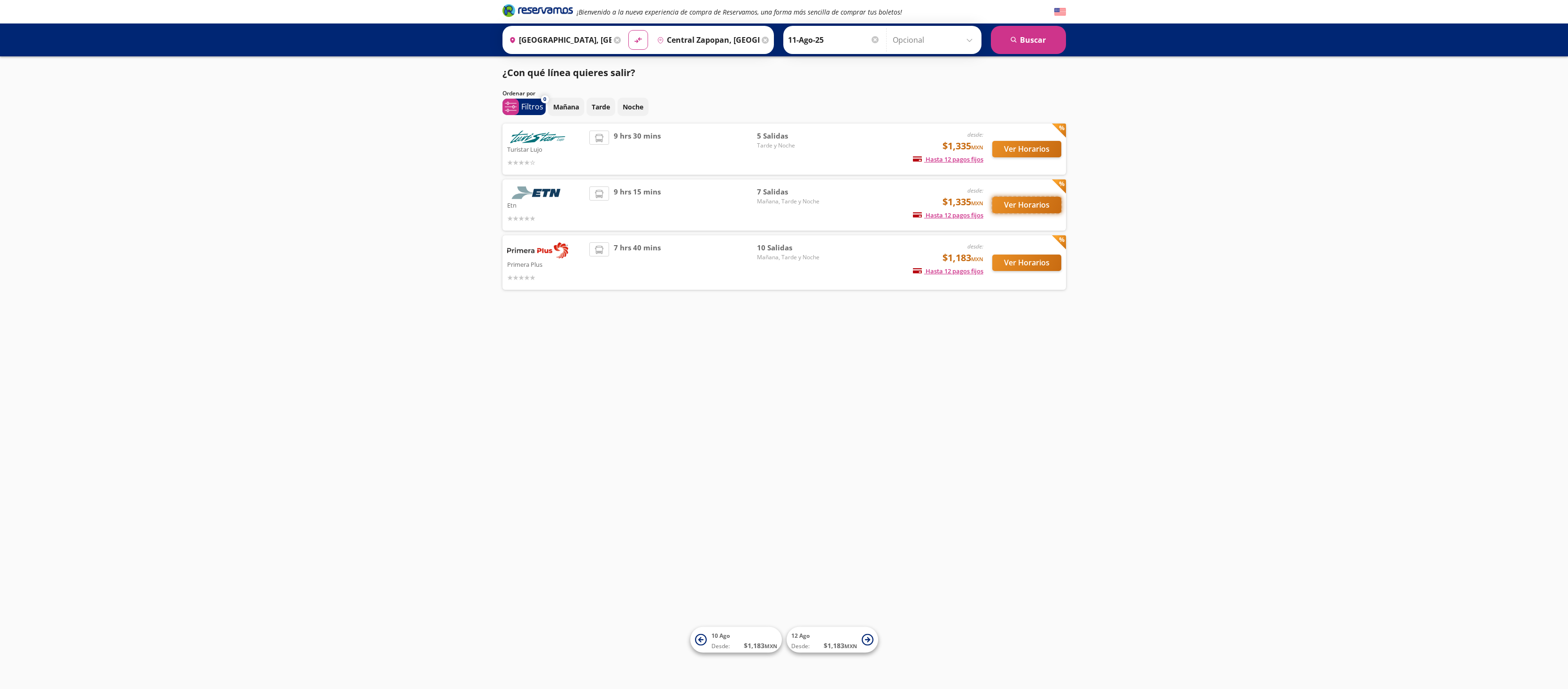
click at [1026, 205] on button "Ver Horarios" at bounding box center [1027, 205] width 69 height 16
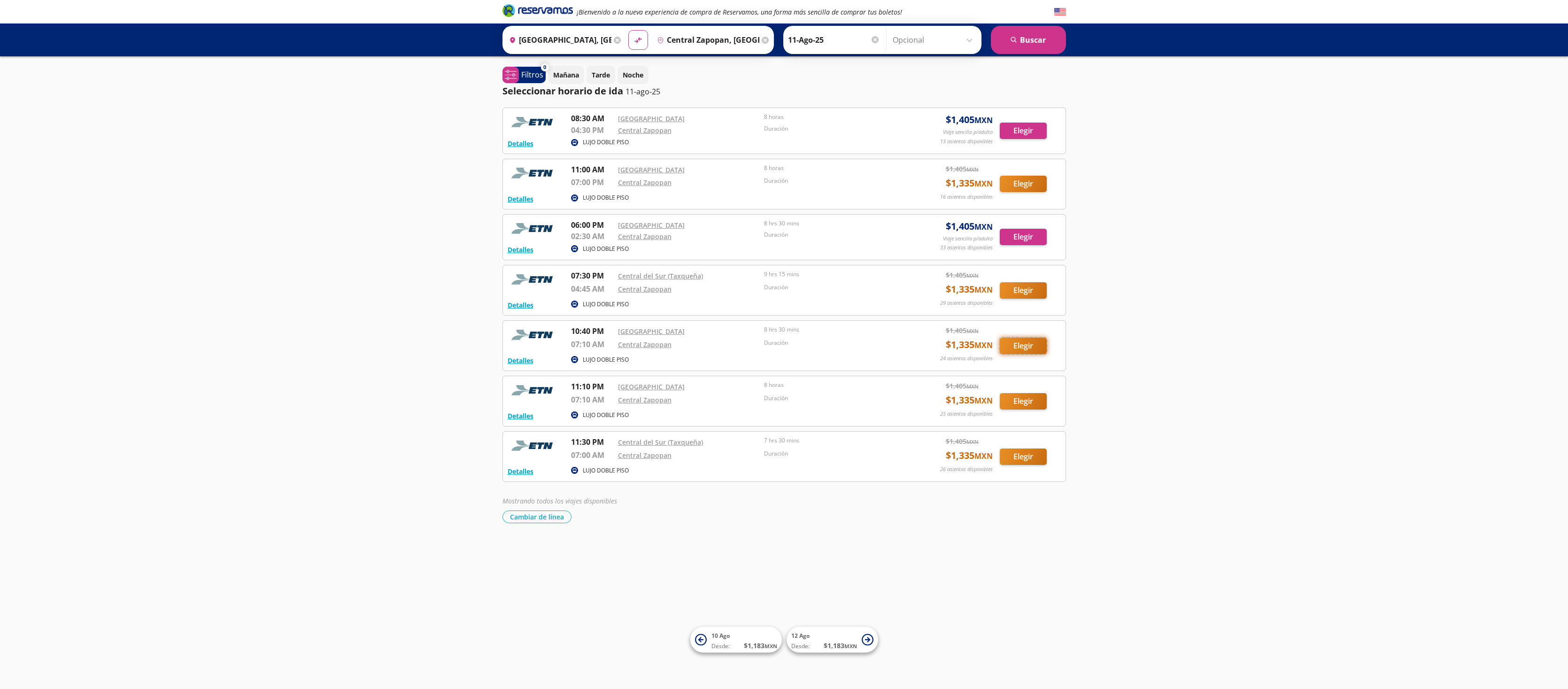
click at [1025, 345] on button "Elegir" at bounding box center [1023, 346] width 47 height 16
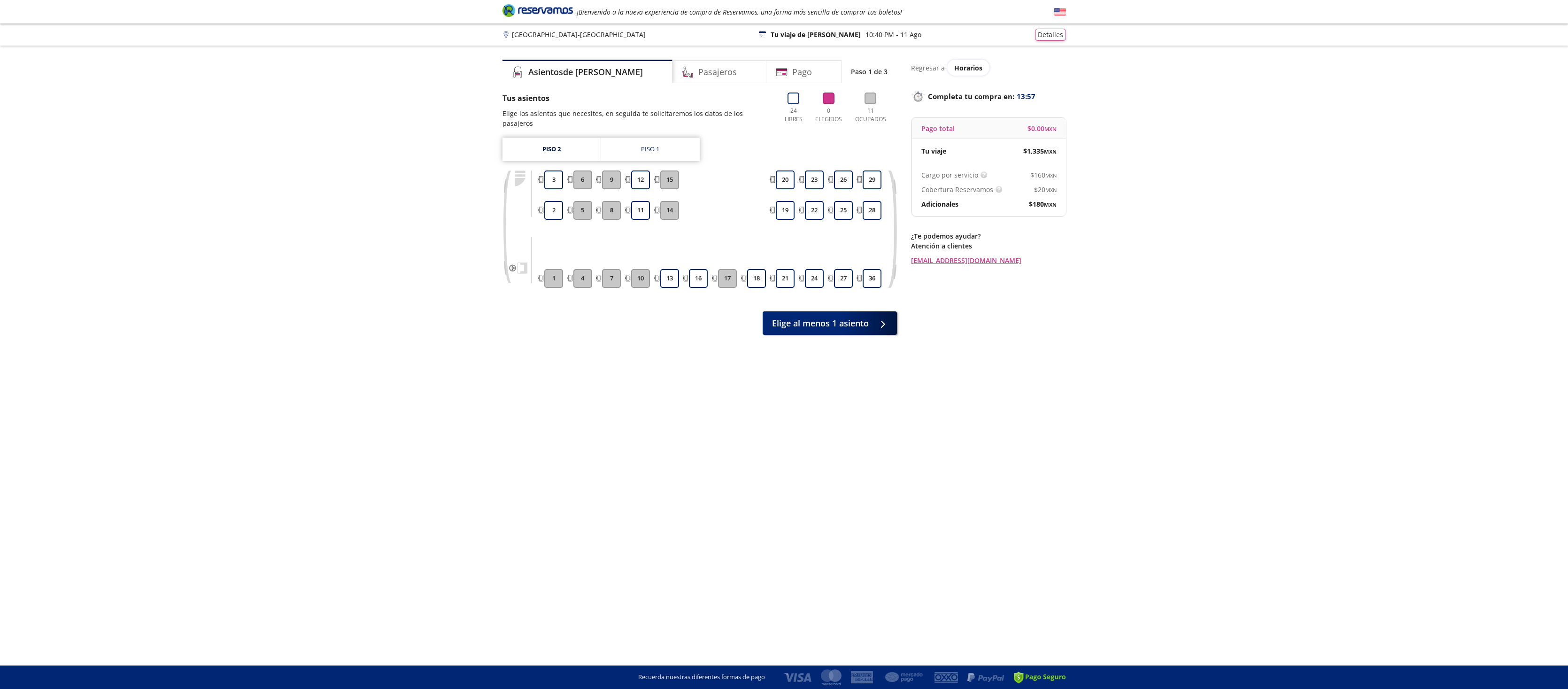
click at [1063, 16] on img at bounding box center [1059, 11] width 11 height 11
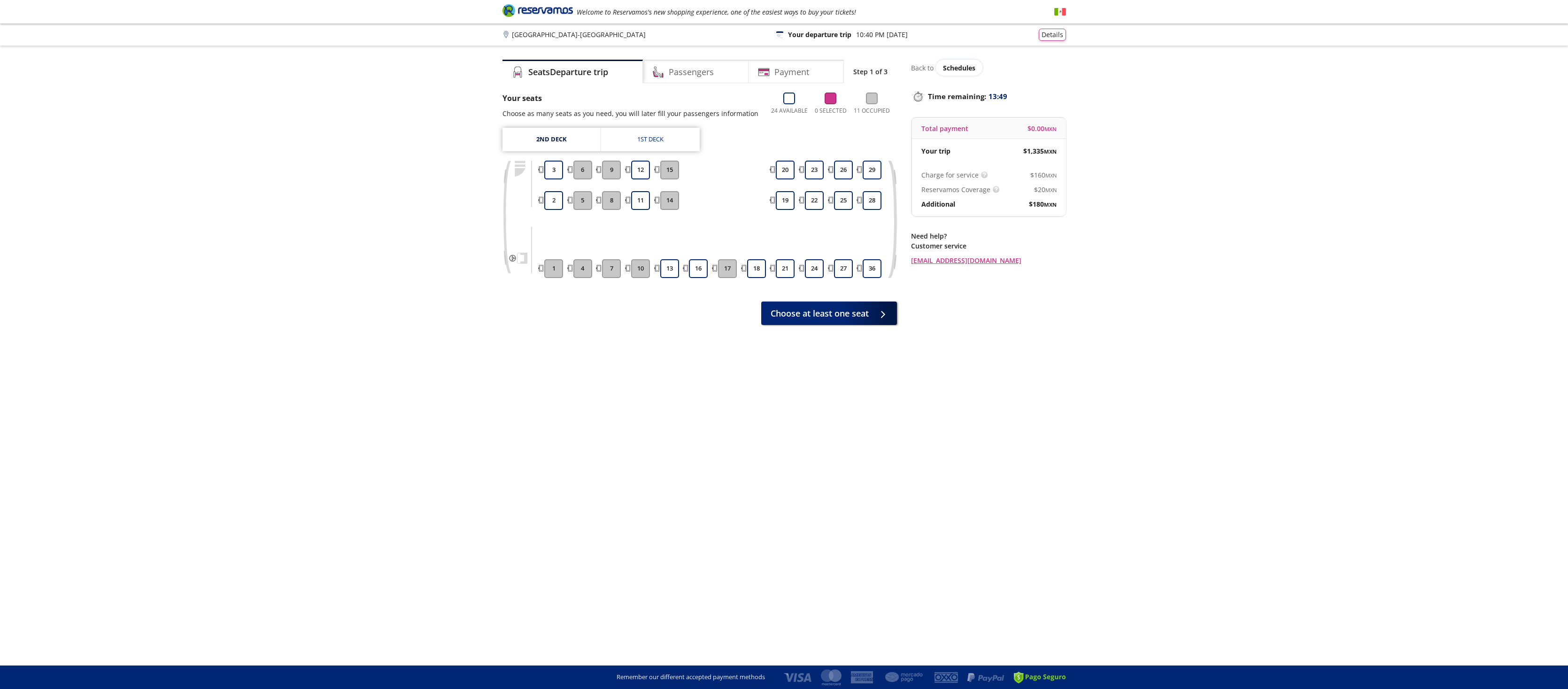
click at [1058, 15] on img at bounding box center [1059, 11] width 11 height 11
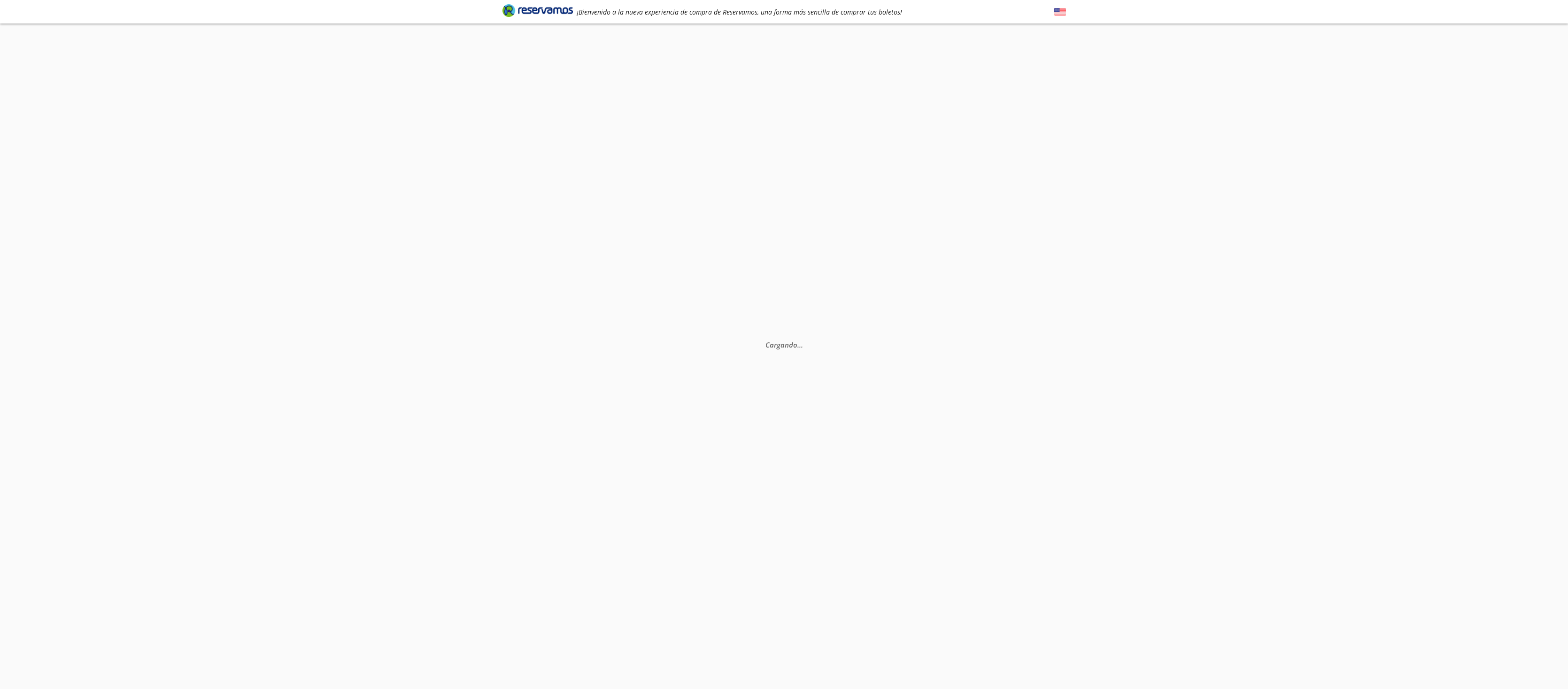
click at [1060, 14] on img at bounding box center [1059, 11] width 11 height 11
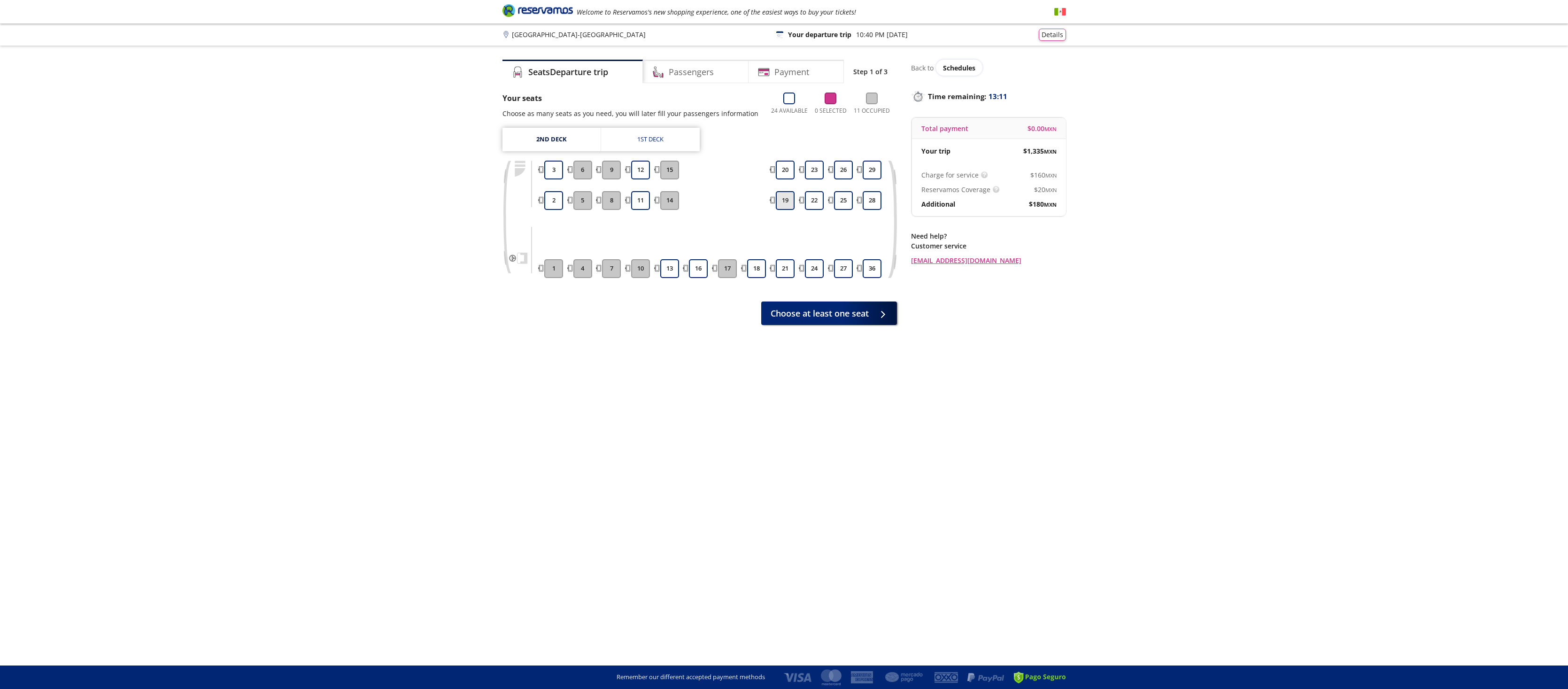
click at [785, 205] on button "19" at bounding box center [785, 201] width 19 height 19
click at [789, 178] on button "20" at bounding box center [785, 170] width 19 height 19
click at [816, 315] on span "Continue with 2 seats" at bounding box center [825, 311] width 87 height 13
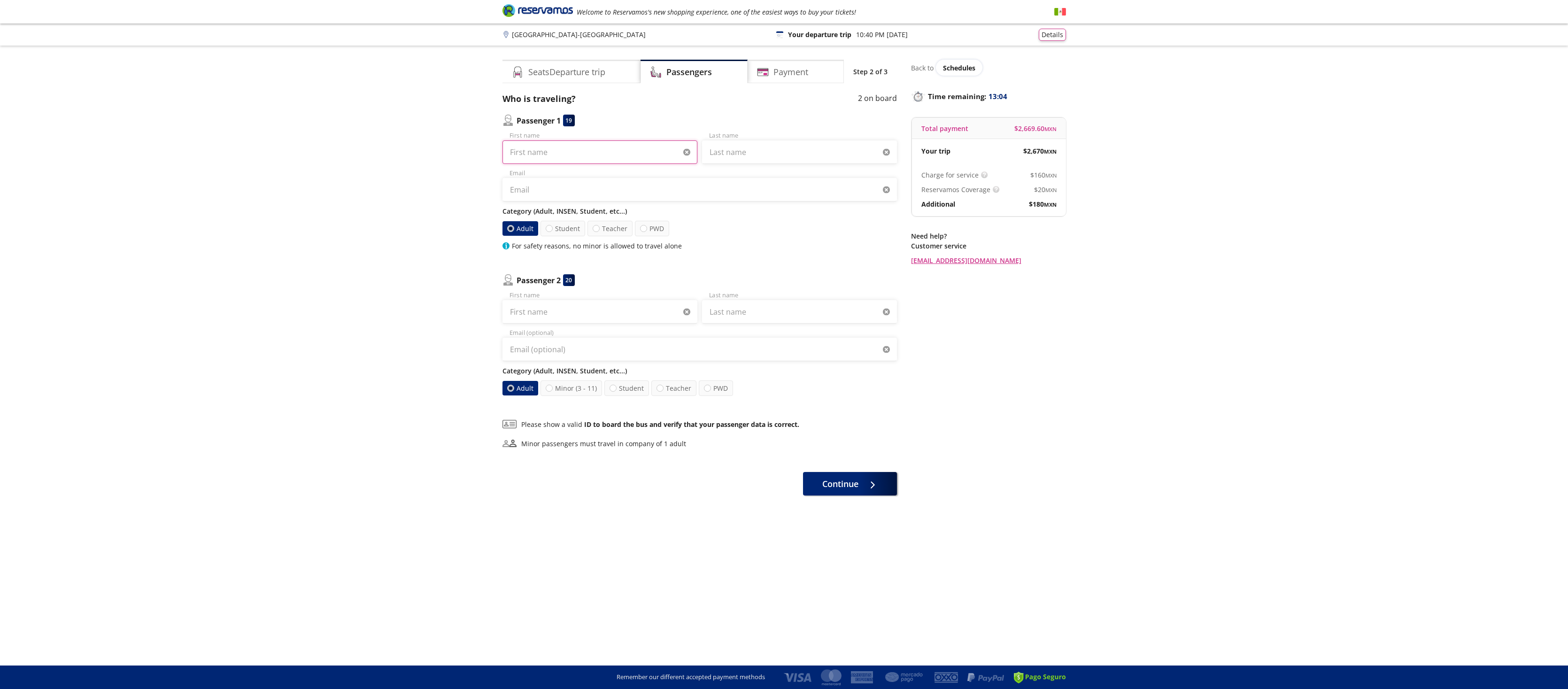
click at [565, 157] on input "First name" at bounding box center [600, 152] width 195 height 23
type input "Francisco Javier"
click at [727, 158] on input "Last name" at bounding box center [799, 152] width 195 height 23
type input "Sanchez Cruz"
click at [567, 186] on input "Email" at bounding box center [700, 189] width 395 height 23
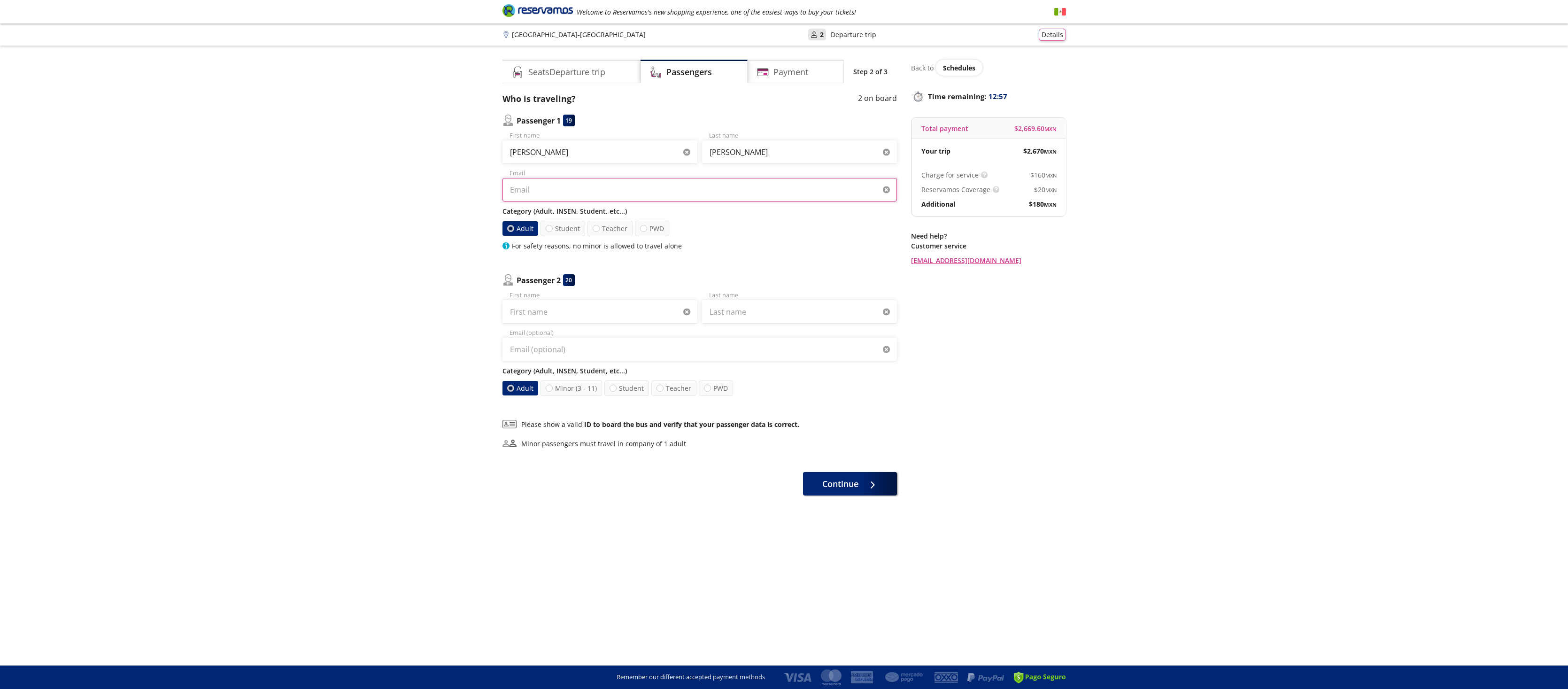
type input "[EMAIL_ADDRESS][DOMAIN_NAME]"
click at [532, 321] on input "First name" at bounding box center [600, 311] width 195 height 23
type input "Victor Manuel"
click at [716, 321] on input "Last name" at bounding box center [799, 311] width 195 height 23
type input "Sanchez Cruz"
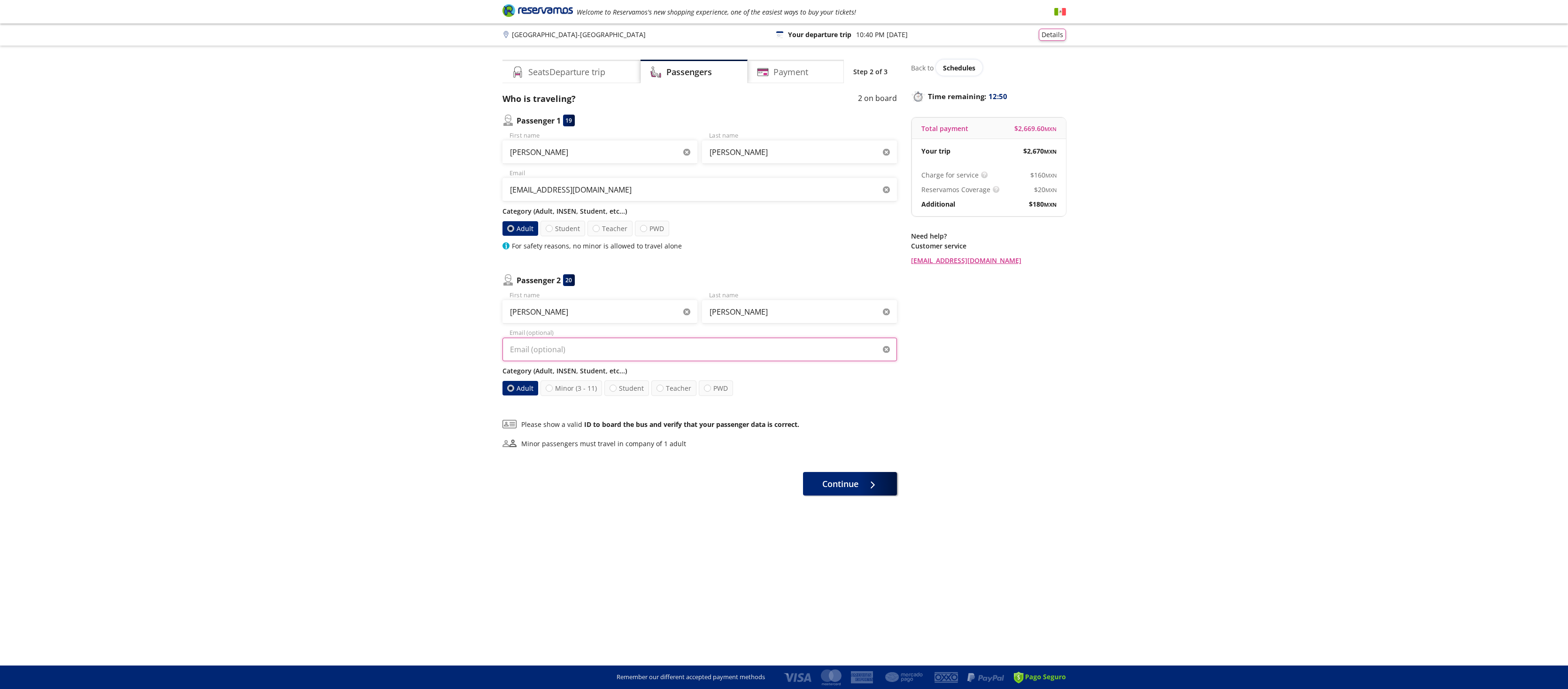
click at [711, 355] on input "Email (optional)" at bounding box center [700, 349] width 395 height 23
type input "[EMAIL_ADDRESS][DOMAIN_NAME]"
click at [845, 488] on button "Continue" at bounding box center [850, 482] width 94 height 23
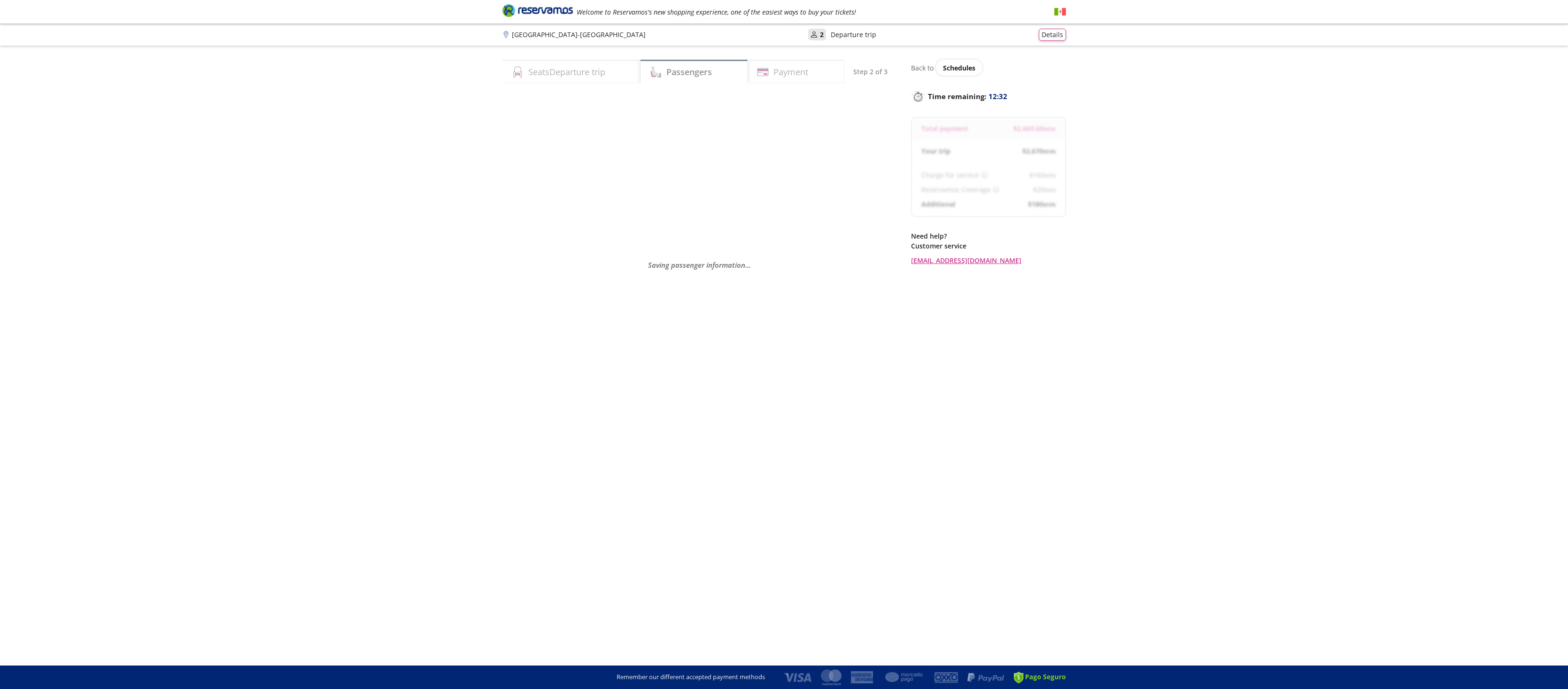
select select "MX"
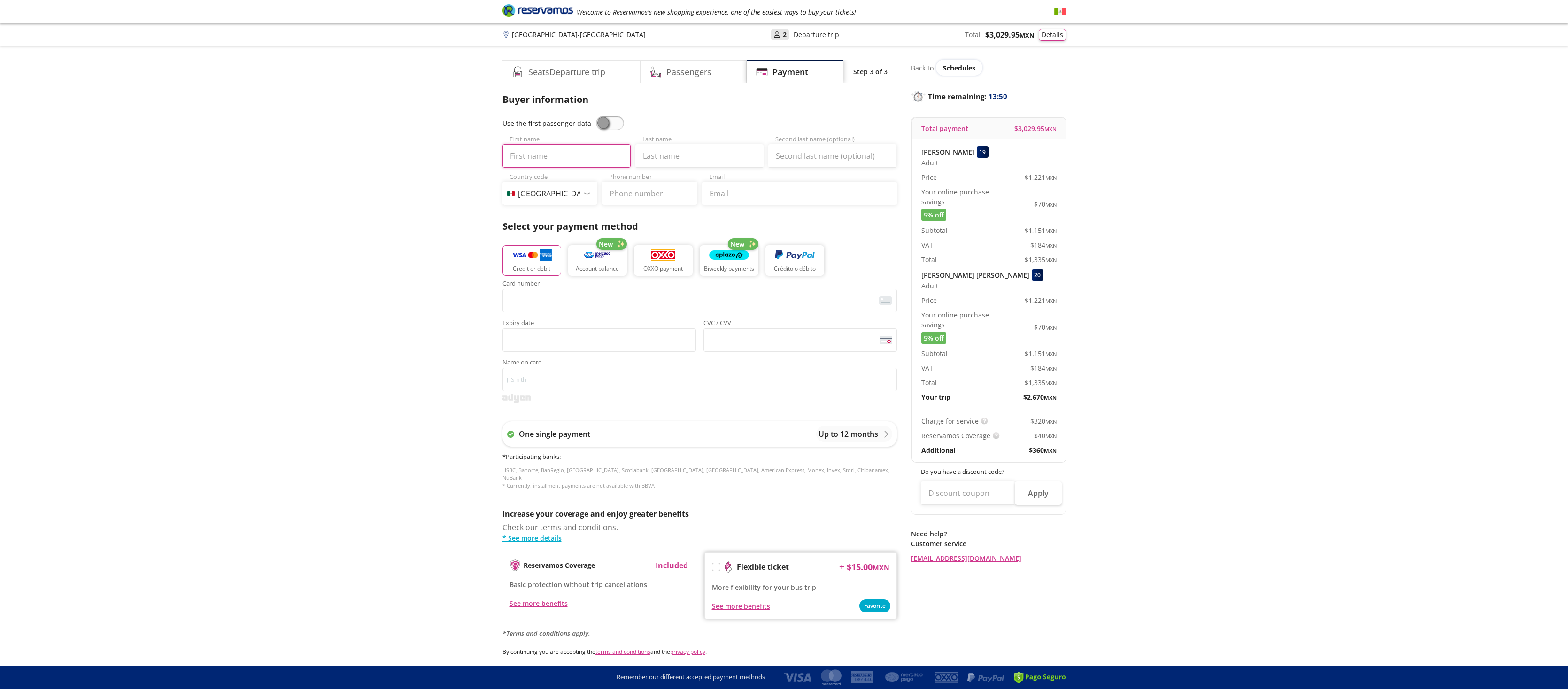
click at [530, 158] on input "First name" at bounding box center [566, 156] width 128 height 23
type input "Blanca Elsi"
click at [686, 159] on input "Last name" at bounding box center [699, 156] width 128 height 23
type input "CRUZ"
click at [822, 156] on input "Second last name (optional)" at bounding box center [832, 156] width 128 height 23
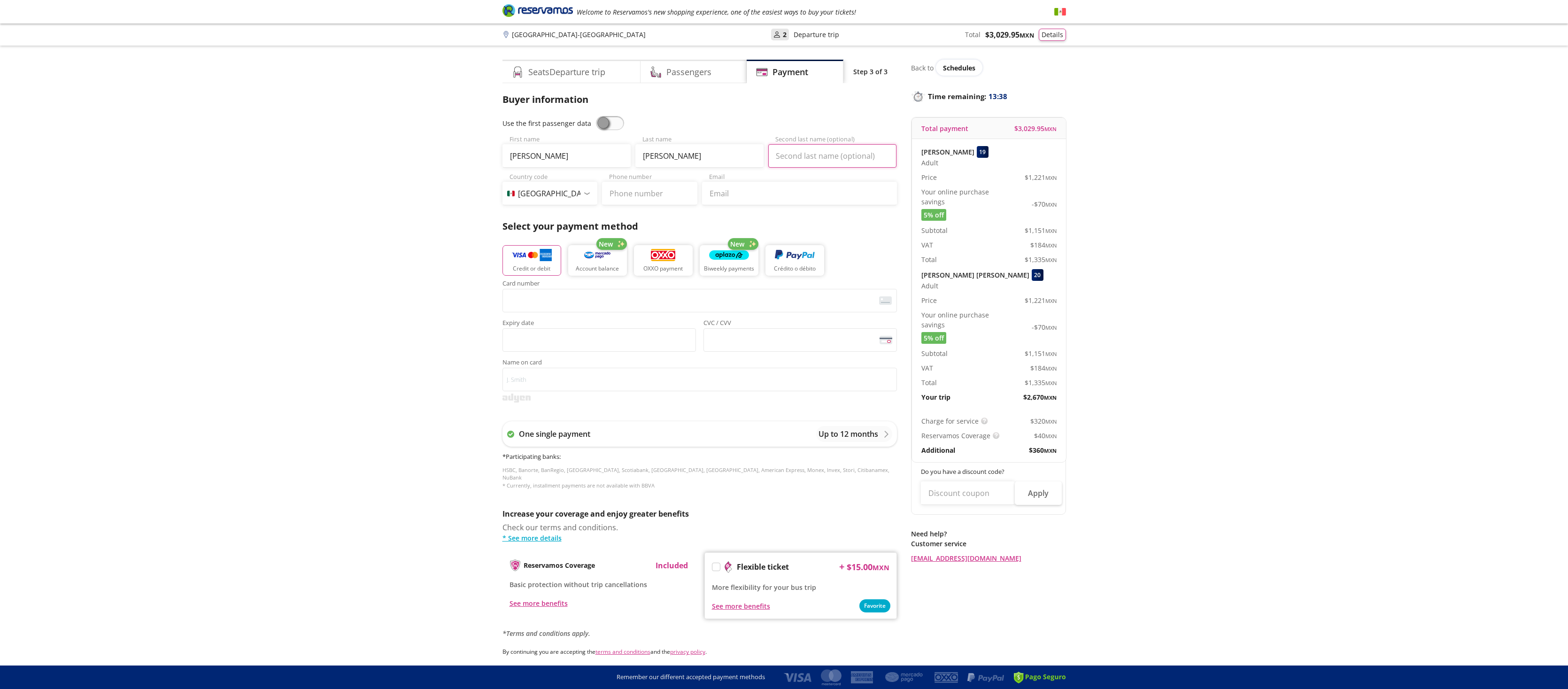
type input "Toledo"
click at [645, 192] on input "Phone number" at bounding box center [649, 193] width 95 height 23
type input "55 2300 0057"
click at [736, 197] on input "Email" at bounding box center [799, 193] width 195 height 23
type input "[EMAIL_ADDRESS][DOMAIN_NAME]"
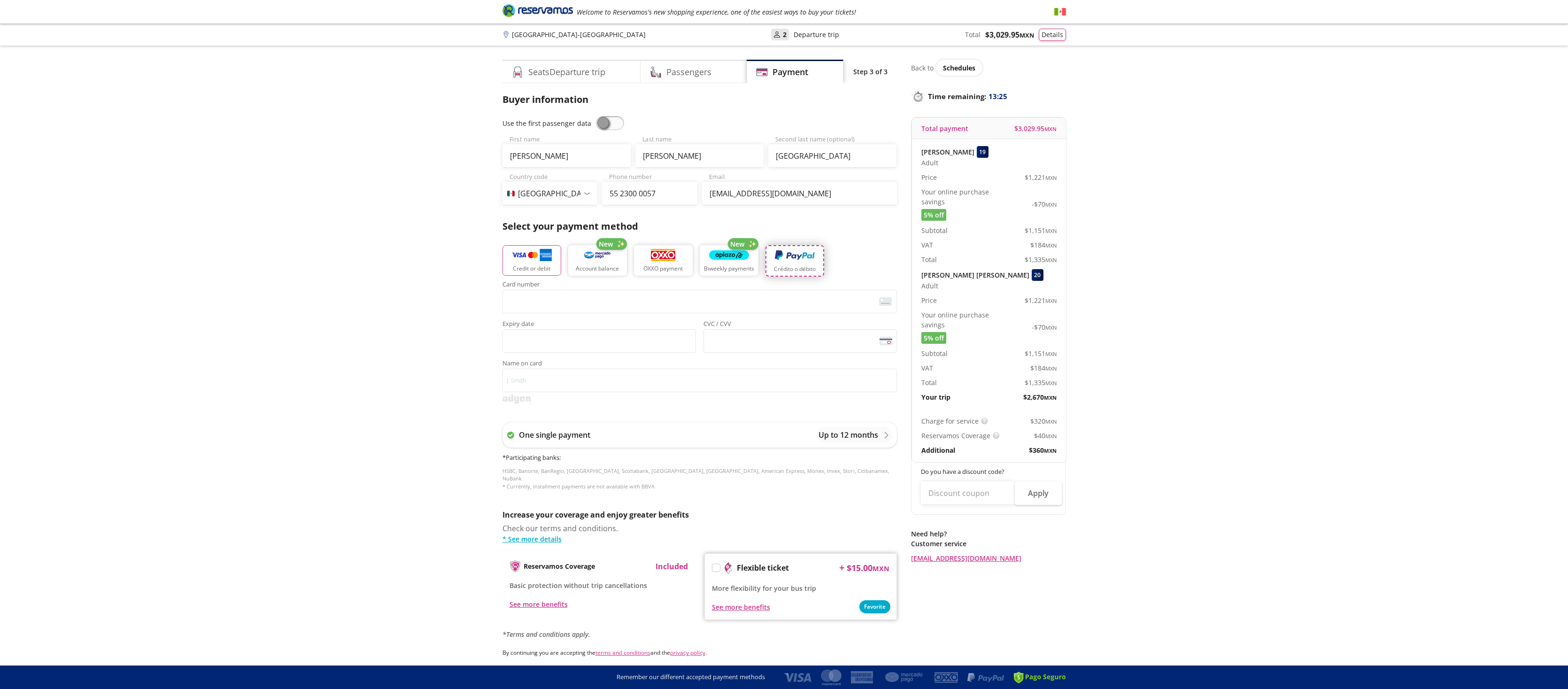
click at [800, 266] on p "Crédito o débito" at bounding box center [794, 269] width 42 height 9
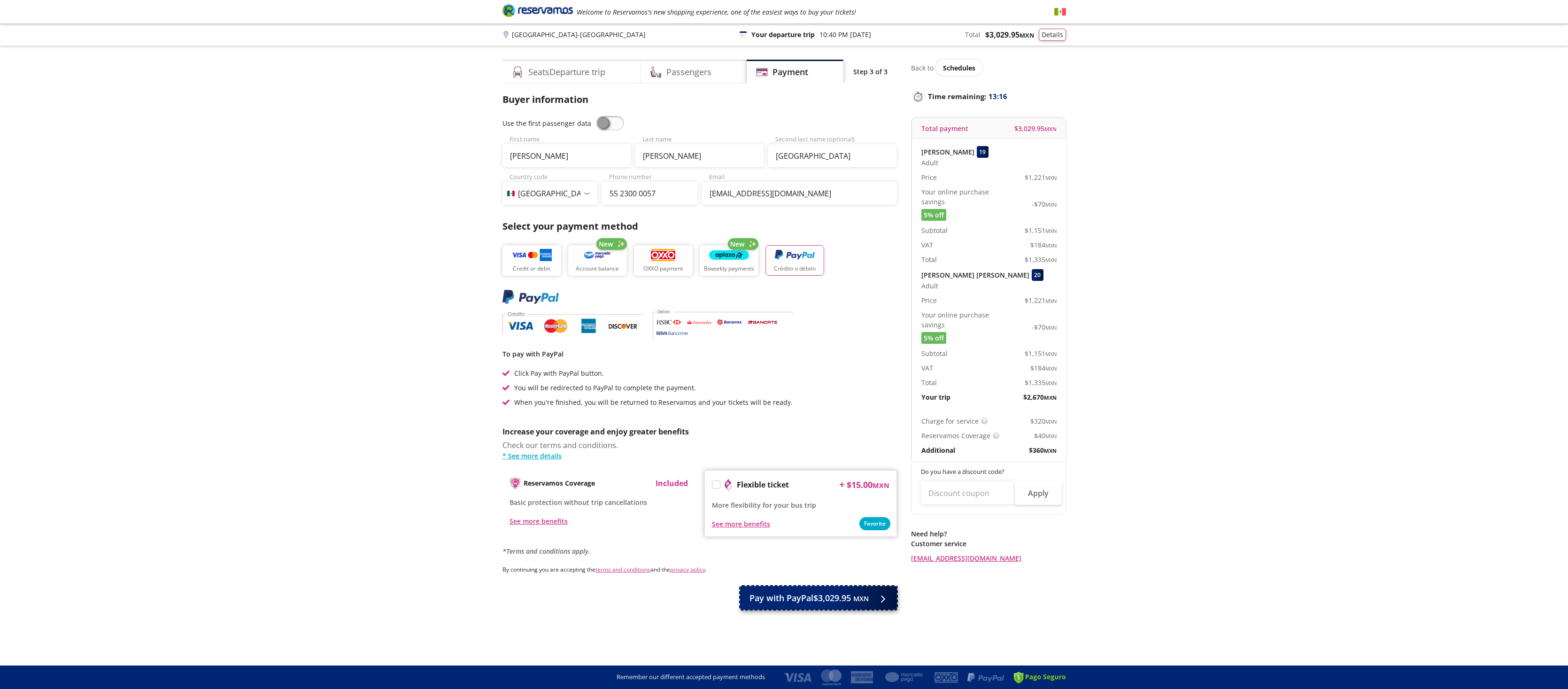
click at [811, 600] on span "Pay with PayPal $3,029.95 MXN" at bounding box center [809, 598] width 119 height 13
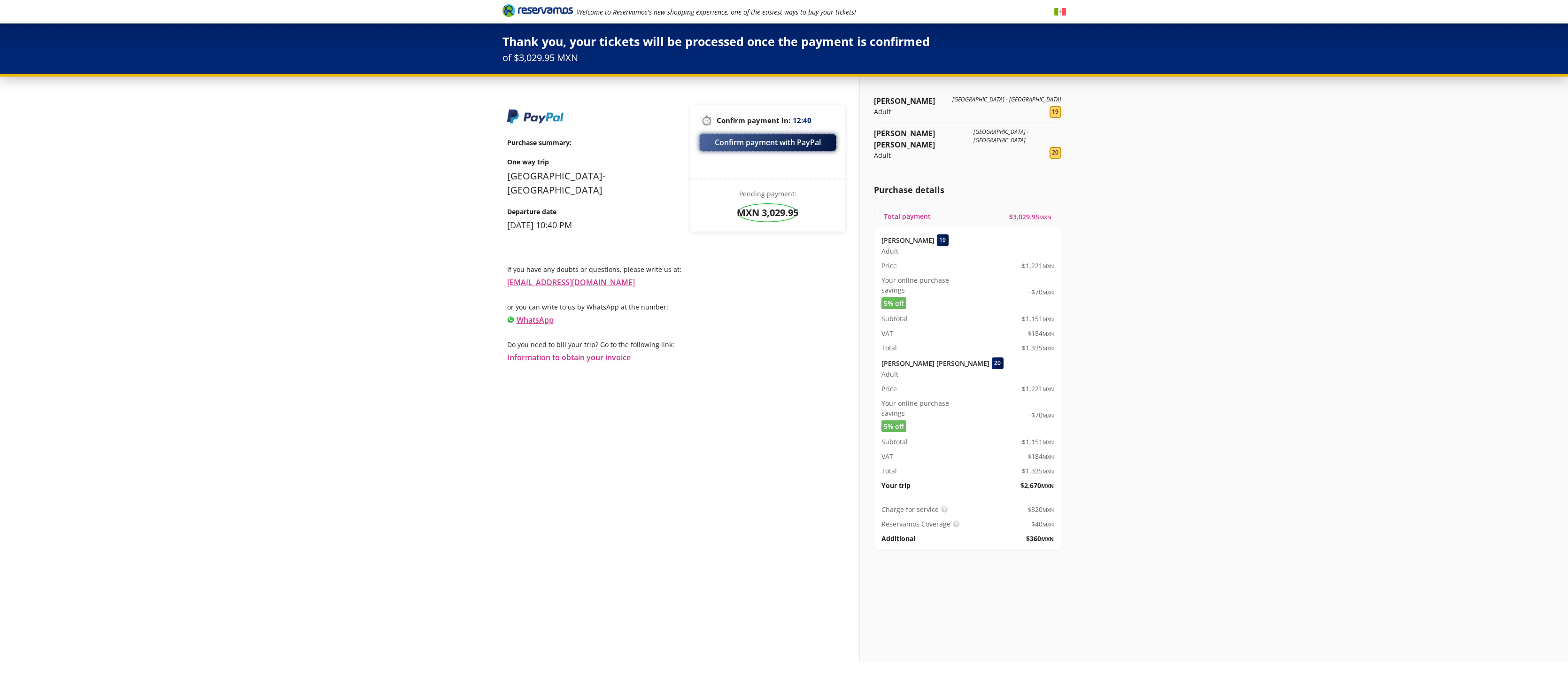
click at [804, 142] on button "Confirm payment with PayPal" at bounding box center [768, 142] width 136 height 16
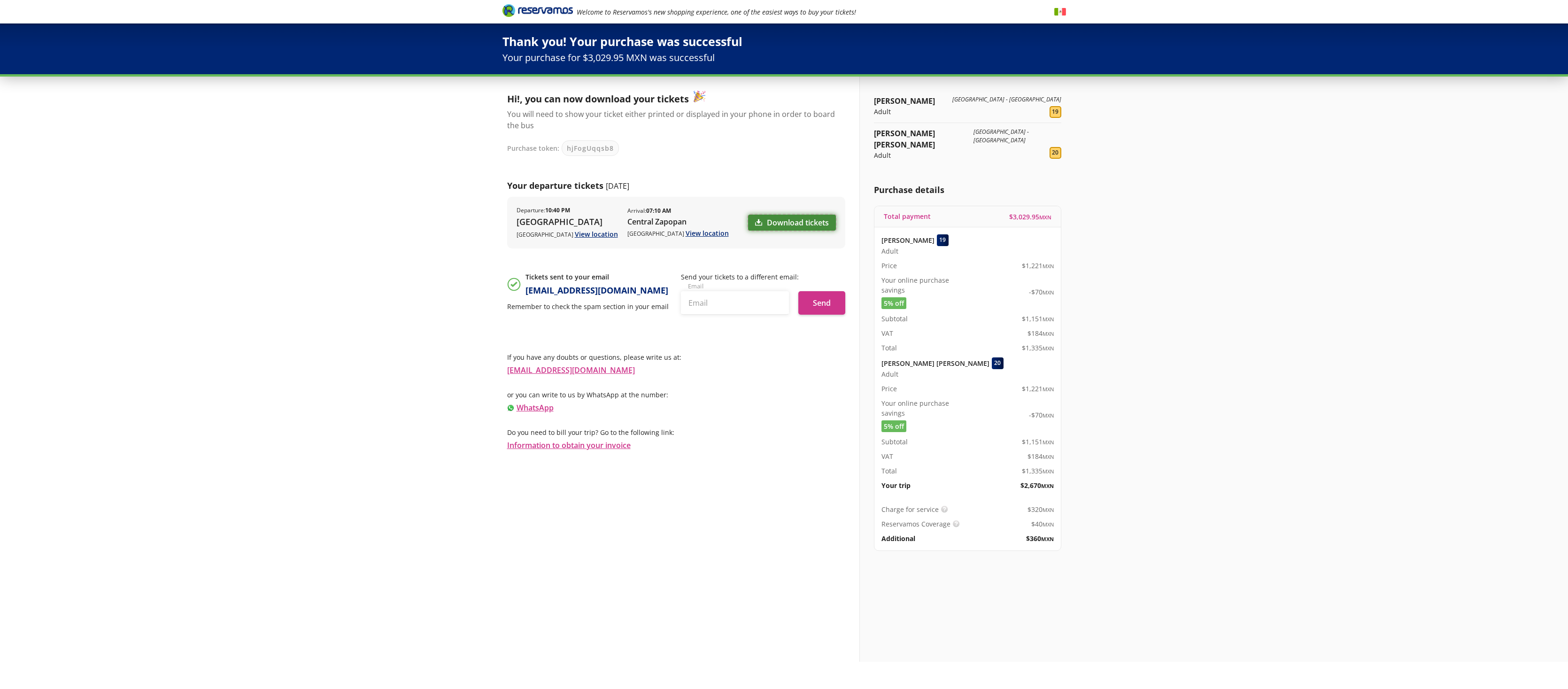
click at [805, 223] on link "Download tickets" at bounding box center [792, 223] width 88 height 16
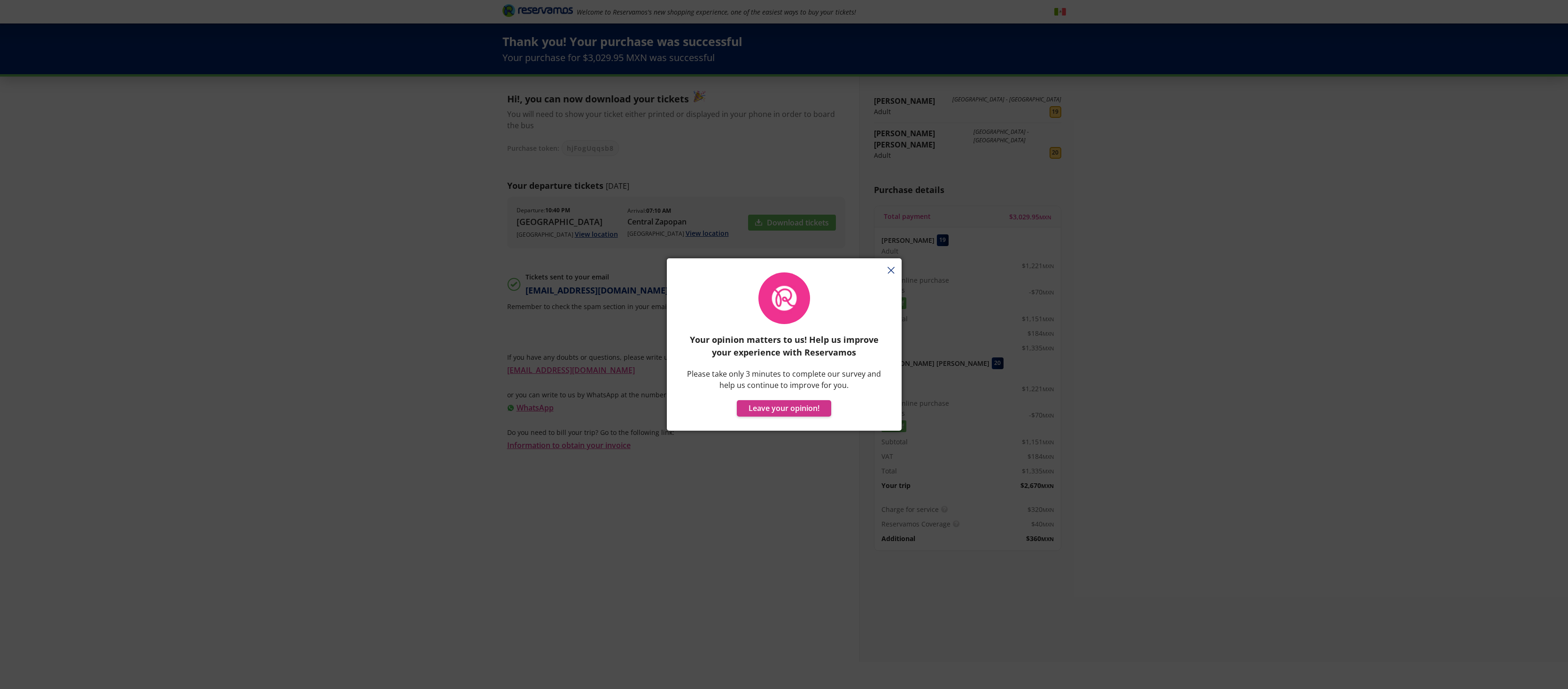
click at [890, 271] on div "Your opinion matters to us! Help us improve your experience with Reservamos Ple…" at bounding box center [784, 349] width 235 height 163
click at [893, 269] on div "Your opinion matters to us! Help us improve your experience with Reservamos Ple…" at bounding box center [784, 349] width 235 height 163
click at [796, 407] on button "Leave your opinion!" at bounding box center [784, 408] width 95 height 16
